Goal: Check status: Check status

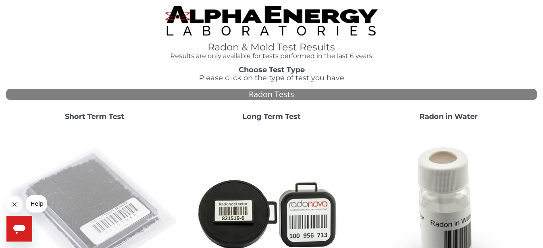
click at [97, 185] on img at bounding box center [94, 212] width 171 height 171
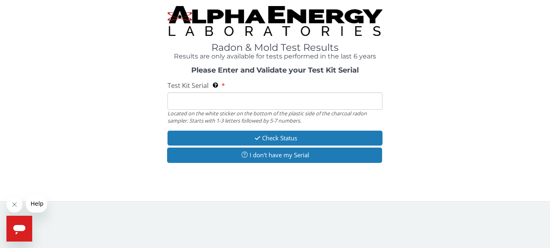
click at [225, 103] on input "Test Kit Serial Located on the white sticker on the bottom of the plastic side …" at bounding box center [274, 100] width 215 height 17
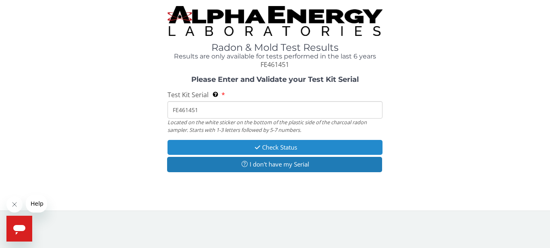
type input "FE461451"
click at [229, 146] on button "Check Status" at bounding box center [274, 147] width 215 height 15
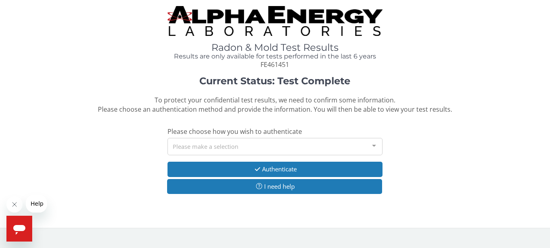
click at [229, 146] on div "Please make a selection" at bounding box center [274, 146] width 215 height 17
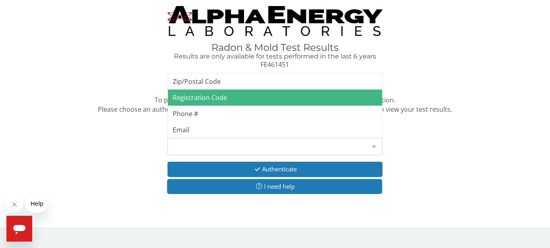
click at [224, 94] on span "Registration Code" at bounding box center [200, 97] width 54 height 9
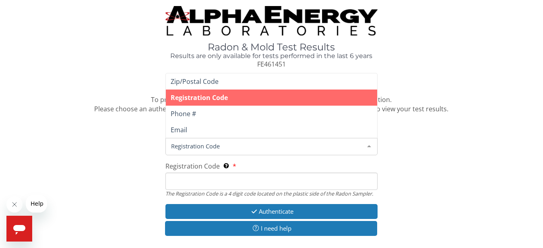
click at [198, 143] on span "Registration Code" at bounding box center [265, 145] width 192 height 9
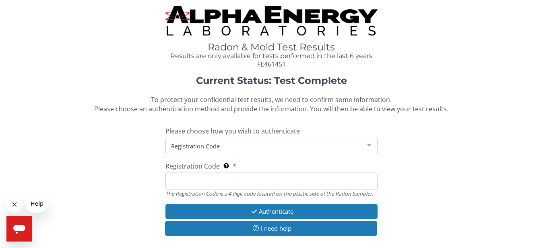
click at [217, 184] on input "Registration Code The Registration Code is a 4 digit code located on the plasti…" at bounding box center [271, 180] width 213 height 17
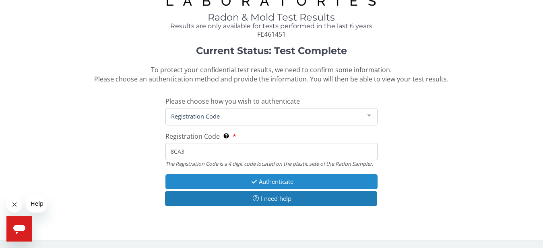
type input "8CA3"
click at [331, 174] on button "Authenticate" at bounding box center [271, 181] width 213 height 15
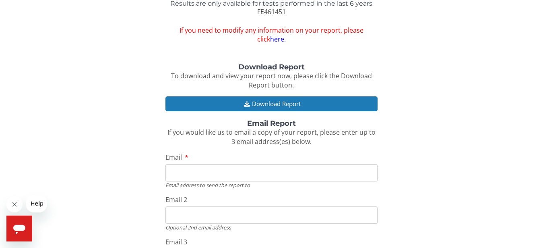
scroll to position [76, 0]
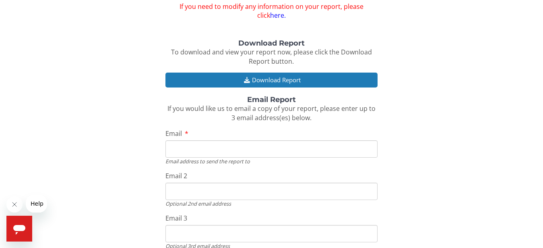
click at [221, 149] on input "Email" at bounding box center [271, 148] width 213 height 17
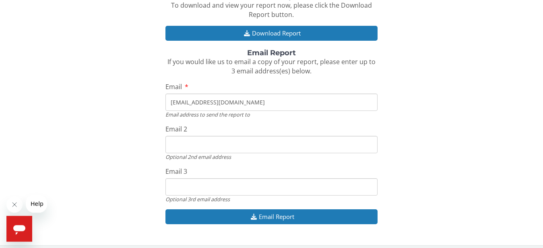
scroll to position [128, 0]
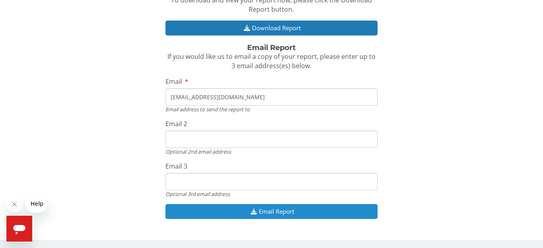
type input "[EMAIL_ADDRESS][DOMAIN_NAME]"
click at [320, 209] on button "Email Report" at bounding box center [271, 211] width 213 height 15
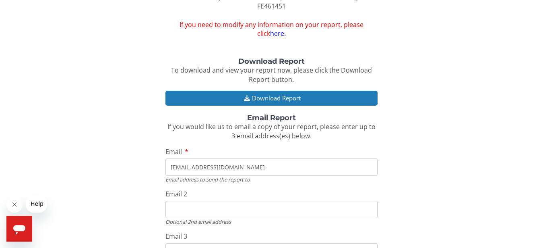
scroll to position [0, 0]
